Goal: Information Seeking & Learning: Learn about a topic

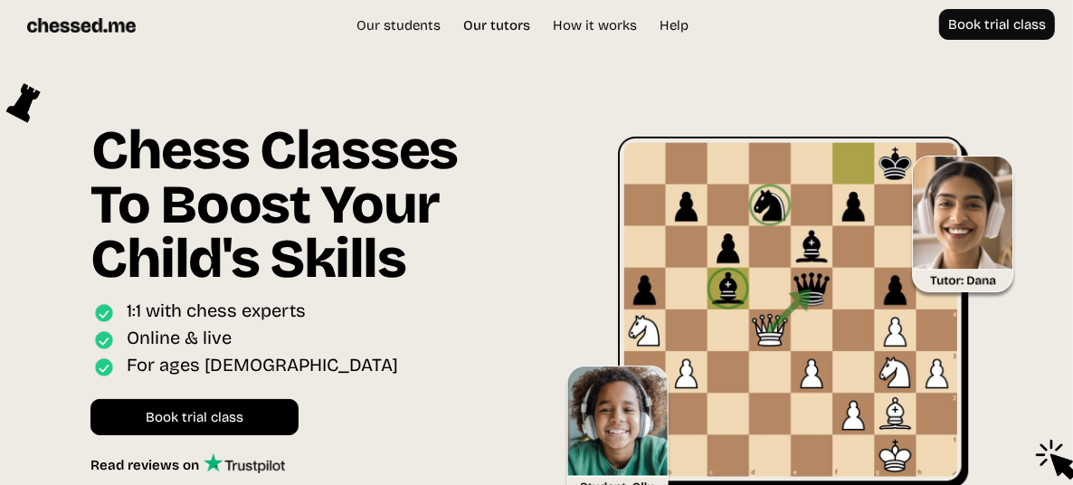
click at [500, 19] on link "Our tutors" at bounding box center [496, 25] width 85 height 18
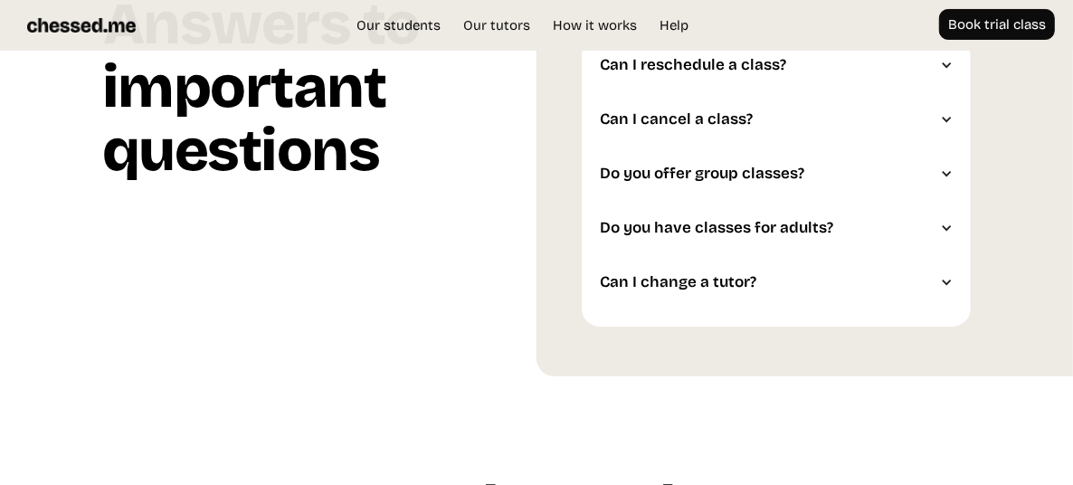
scroll to position [4431, 0]
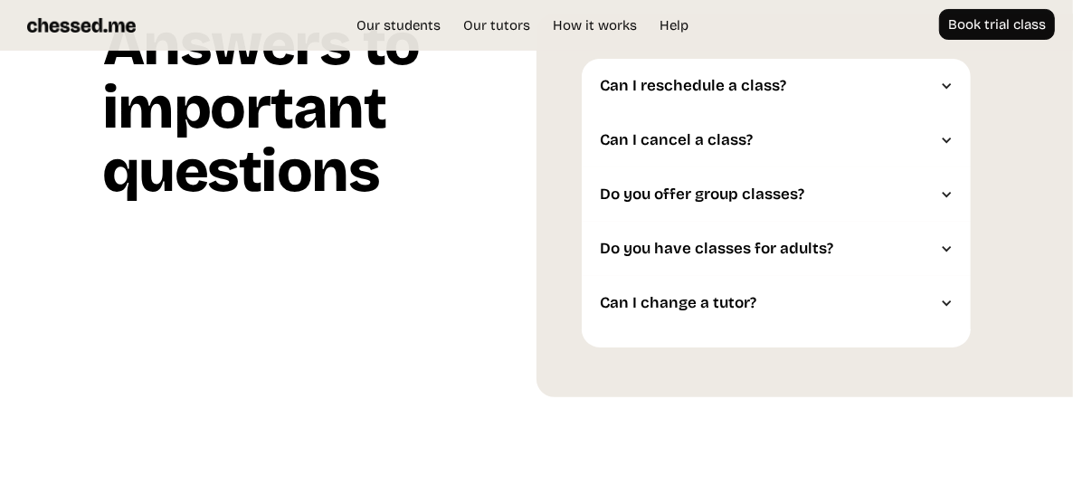
click at [925, 79] on div "Can I reschedule a class?" at bounding box center [767, 86] width 335 height 18
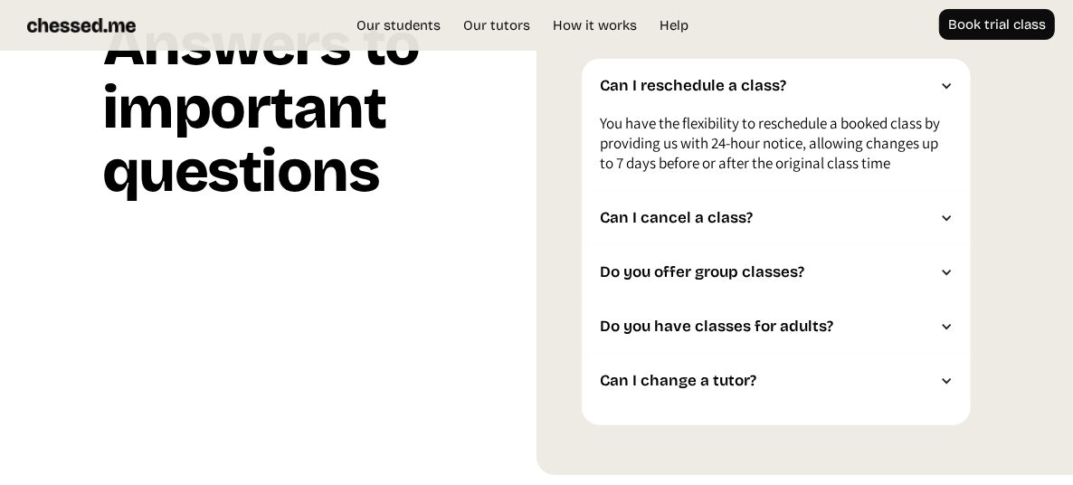
click at [835, 201] on div "Can I cancel a class?" at bounding box center [775, 218] width 389 height 54
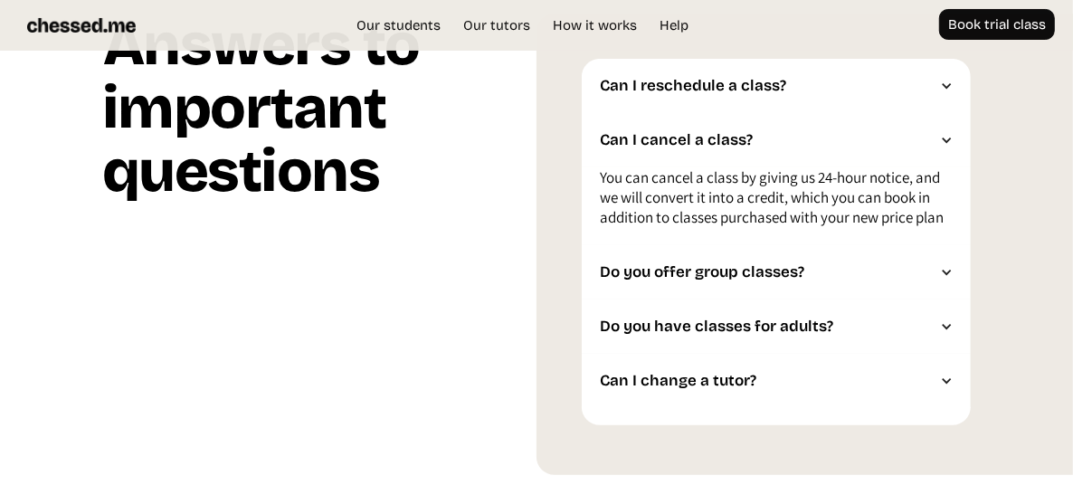
click at [884, 271] on div "Do you offer group classes?" at bounding box center [767, 272] width 335 height 18
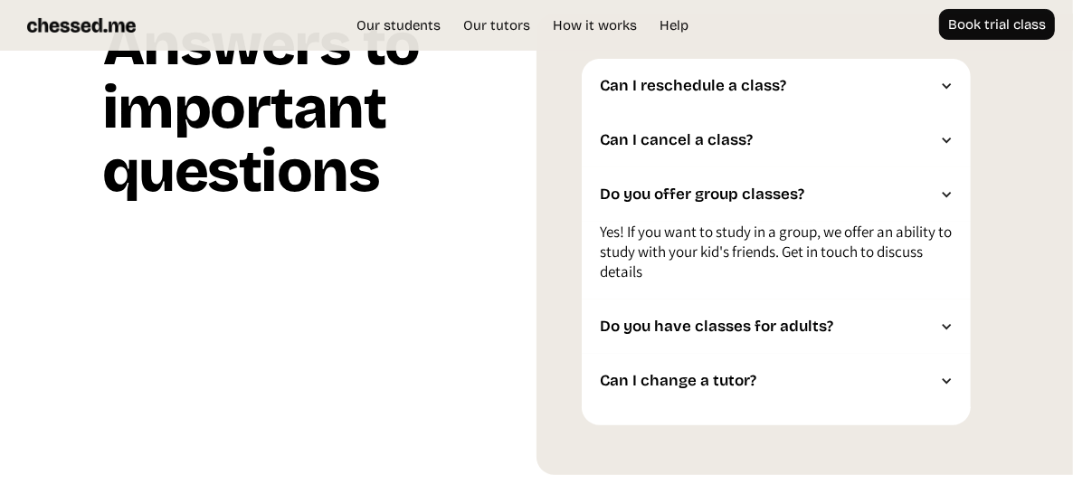
click at [873, 317] on div "Do you have classes for adults?" at bounding box center [775, 326] width 389 height 54
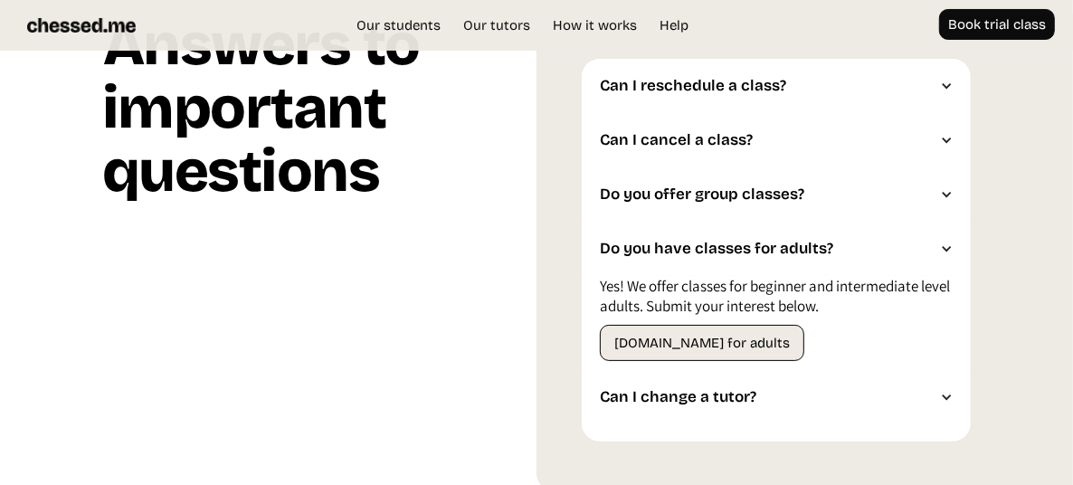
click at [827, 404] on div "Can I change a tutor?" at bounding box center [767, 397] width 335 height 18
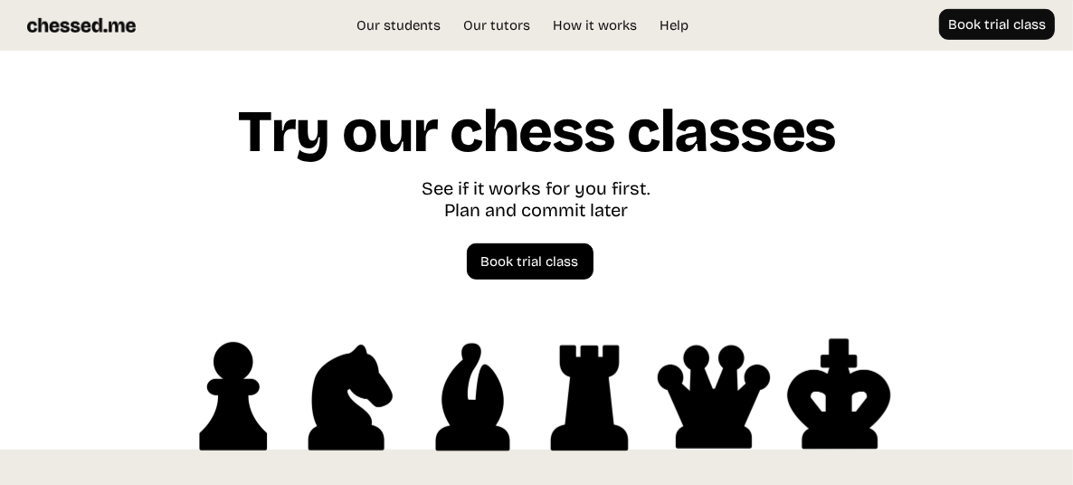
scroll to position [5032, 0]
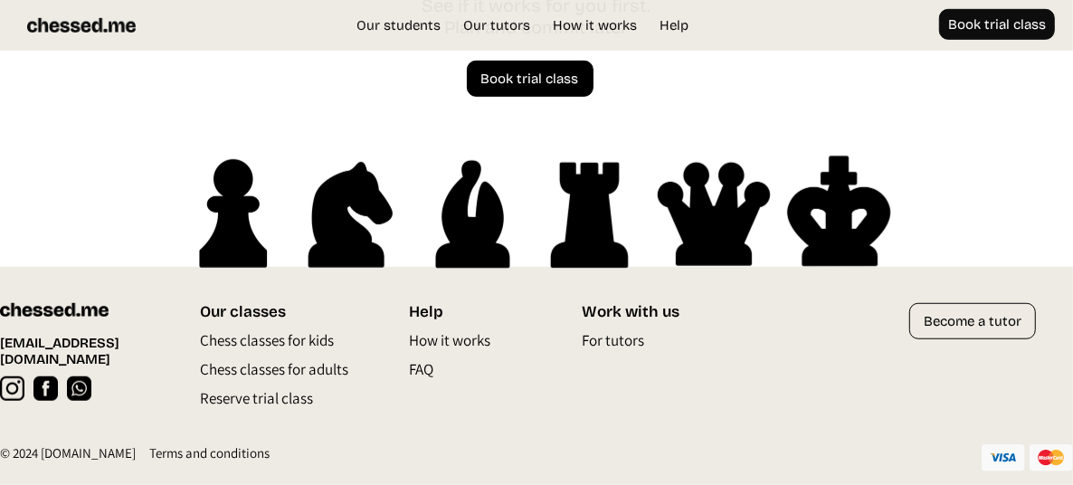
click at [412, 376] on p "FAQ" at bounding box center [421, 373] width 24 height 29
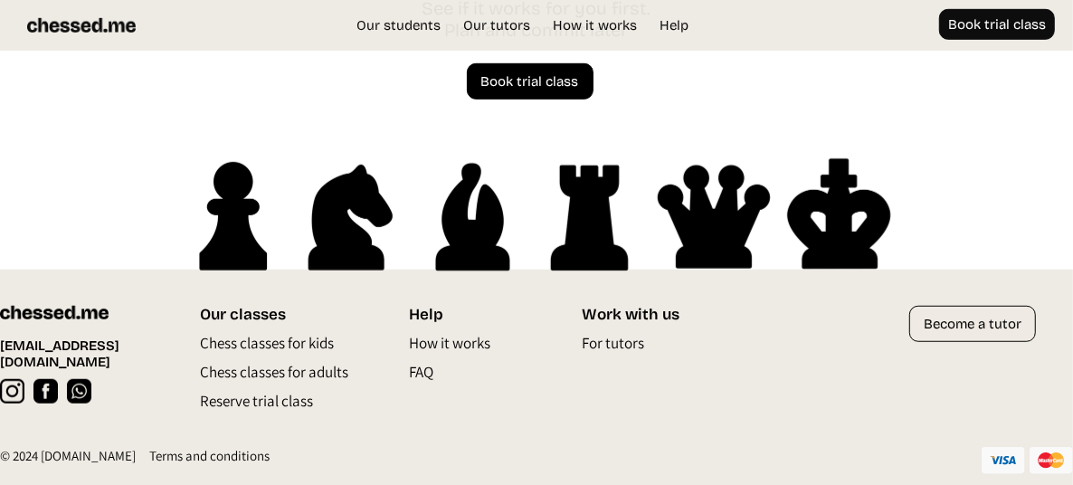
scroll to position [5013, 0]
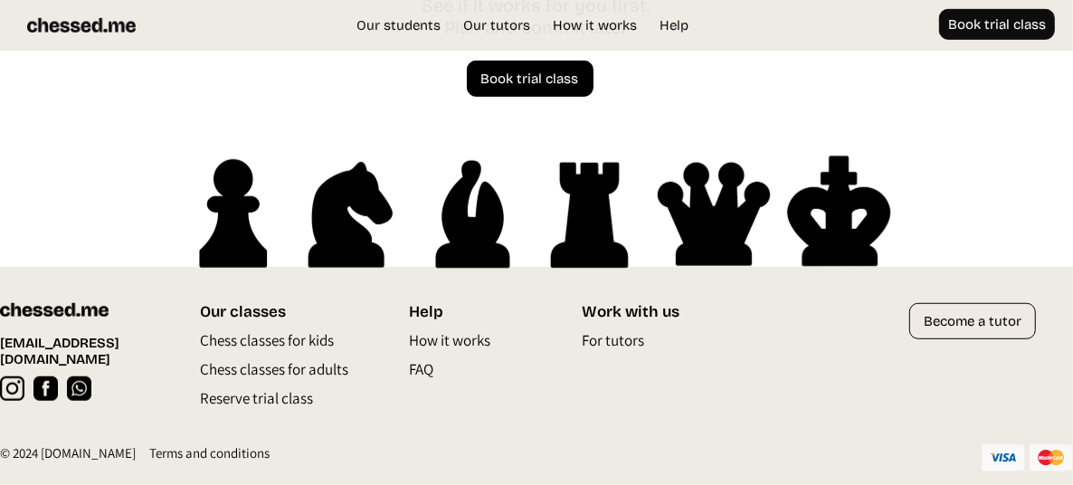
click at [624, 345] on p "For tutors" at bounding box center [612, 344] width 62 height 29
